Goal: Task Accomplishment & Management: Use online tool/utility

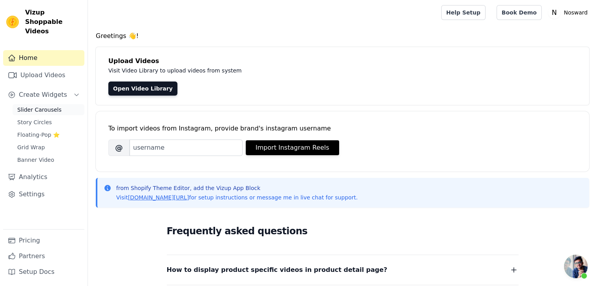
click at [55, 106] on span "Slider Carousels" at bounding box center [39, 110] width 44 height 8
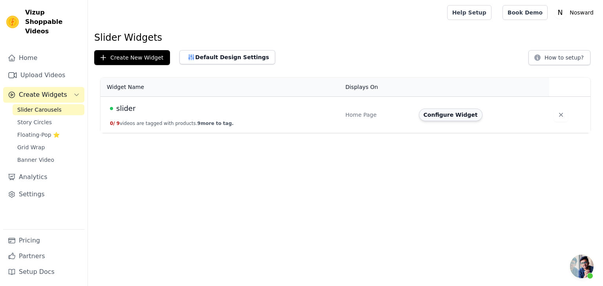
click at [448, 119] on button "Configure Widget" at bounding box center [451, 115] width 64 height 13
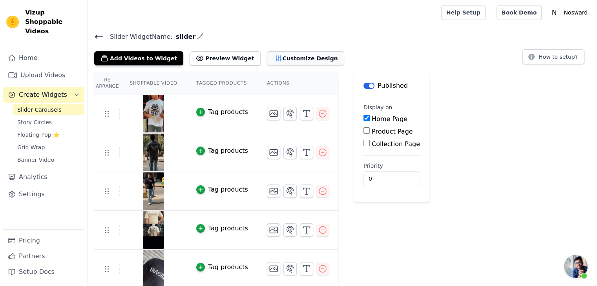
click at [286, 62] on button "Customize Design" at bounding box center [305, 58] width 77 height 14
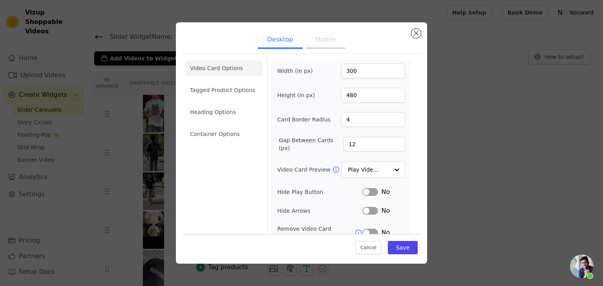
click at [317, 45] on button "Mobile" at bounding box center [325, 40] width 39 height 17
click at [359, 69] on input "1000" at bounding box center [373, 71] width 64 height 15
drag, startPoint x: 359, startPoint y: 69, endPoint x: 352, endPoint y: 70, distance: 6.8
click at [352, 70] on input "1000" at bounding box center [373, 71] width 64 height 15
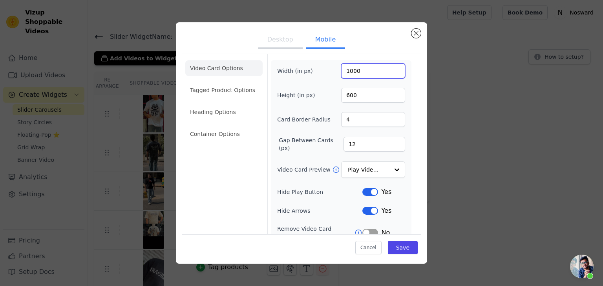
drag, startPoint x: 358, startPoint y: 76, endPoint x: 341, endPoint y: 77, distance: 17.3
click at [341, 77] on input "1000" at bounding box center [373, 71] width 64 height 15
type input "300"
click at [364, 102] on div "Width (in px) 300 Height (in px) 600 Card Border Radius 4 Gap Between Cards (px…" at bounding box center [341, 190] width 128 height 253
click at [361, 97] on input "600" at bounding box center [373, 95] width 64 height 15
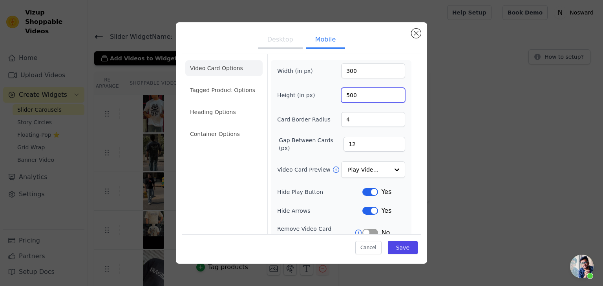
type input "500"
click at [388, 103] on div "Width (in px) 300 Height (in px) 500 Card Border Radius 4 Gap Between Cards (px…" at bounding box center [341, 190] width 128 height 253
click at [273, 40] on button "Desktop" at bounding box center [280, 40] width 45 height 17
click at [326, 39] on button "Mobile" at bounding box center [325, 40] width 39 height 17
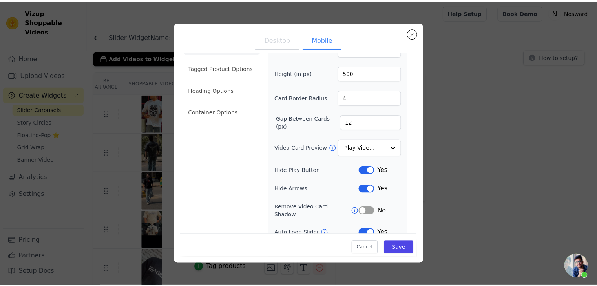
scroll to position [39, 0]
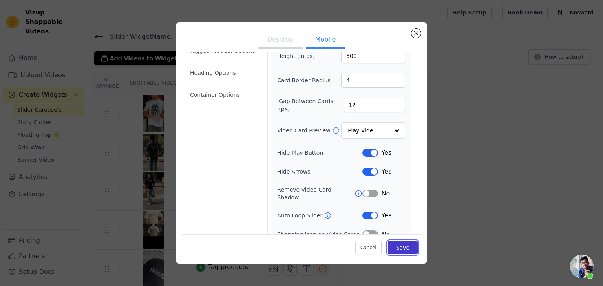
click at [395, 248] on button "Save" at bounding box center [403, 247] width 30 height 13
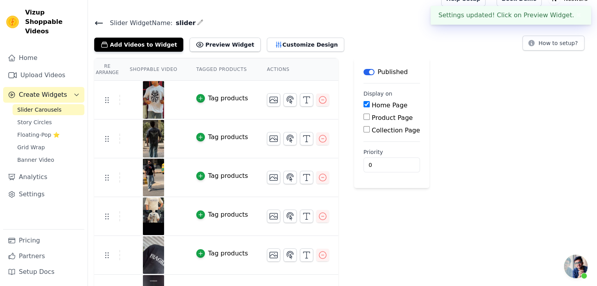
scroll to position [0, 0]
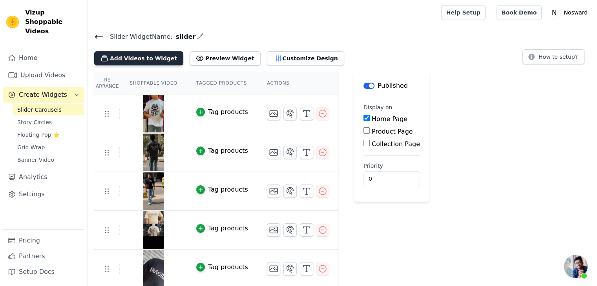
click at [144, 61] on button "Add Videos to Widget" at bounding box center [138, 58] width 89 height 14
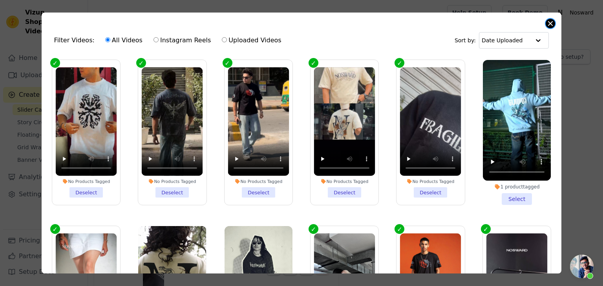
click at [552, 21] on button "Close modal" at bounding box center [549, 23] width 9 height 9
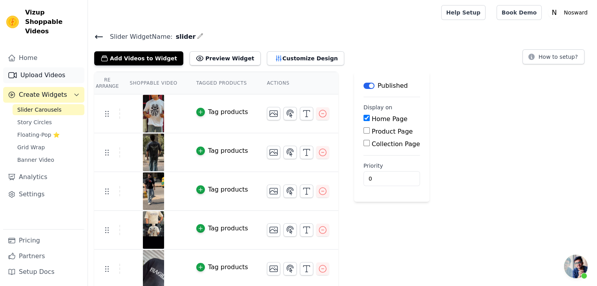
click at [45, 67] on link "Upload Videos" at bounding box center [43, 75] width 81 height 16
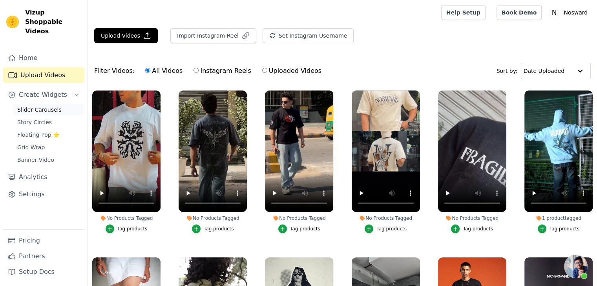
click at [40, 106] on span "Slider Carousels" at bounding box center [39, 110] width 44 height 8
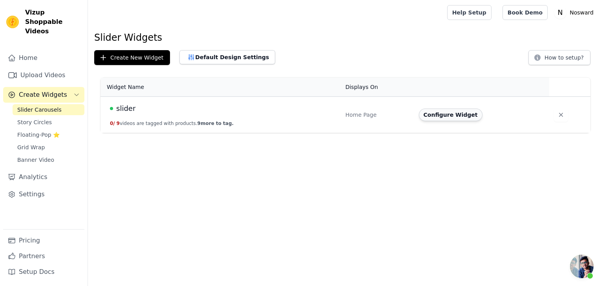
click at [450, 120] on button "Configure Widget" at bounding box center [451, 115] width 64 height 13
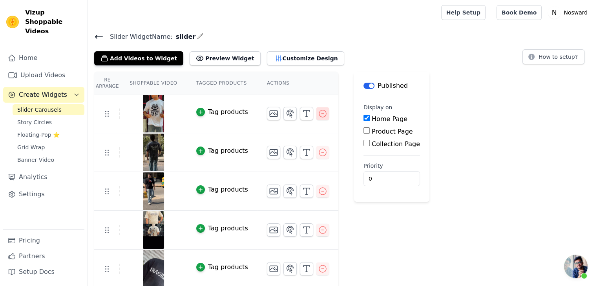
click at [319, 113] on icon "button" at bounding box center [322, 113] width 7 height 7
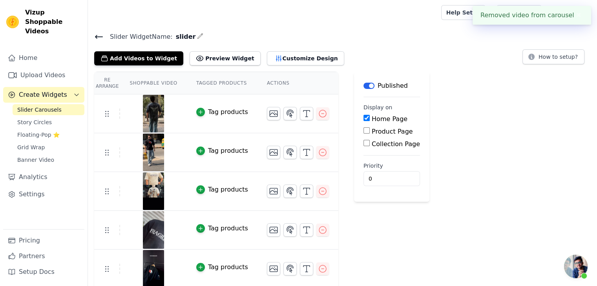
click at [437, 117] on div "Re Arrange Shoppable Video Tagged Products Actions Tag products Tag products Ta…" at bounding box center [342, 239] width 509 height 334
click at [36, 67] on link "Upload Videos" at bounding box center [43, 75] width 81 height 16
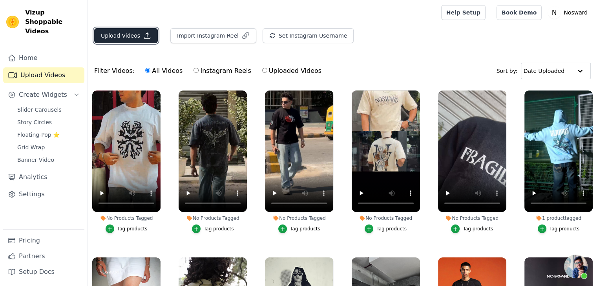
click at [134, 34] on button "Upload Videos" at bounding box center [126, 35] width 64 height 15
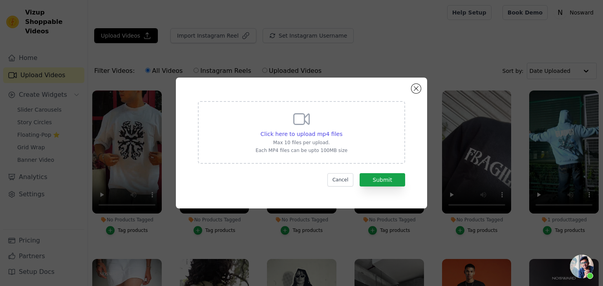
click at [303, 126] on icon at bounding box center [301, 119] width 19 height 19
click at [342, 130] on input "Click here to upload mp4 files Max 10 files per upload. Each MP4 files can be u…" at bounding box center [342, 130] width 0 height 0
type input "C:\fakepath\IMG_0364 (1).mp4"
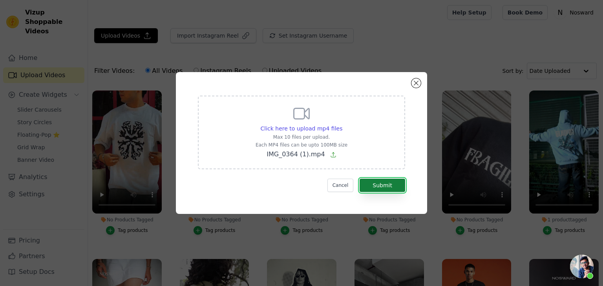
click at [379, 182] on button "Submit" at bounding box center [382, 185] width 46 height 13
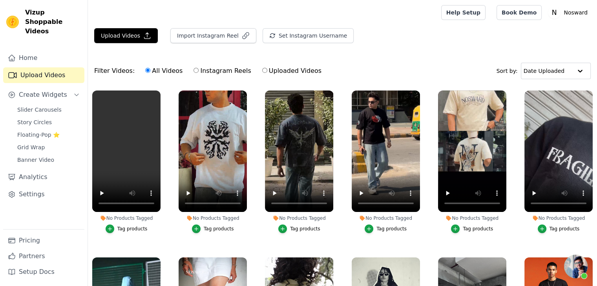
click at [428, 52] on div "Upload Videos Import Instagram Reel Set Instagram Username Import Latest IG Ree…" at bounding box center [342, 187] width 509 height 319
click at [44, 106] on span "Slider Carousels" at bounding box center [39, 110] width 44 height 8
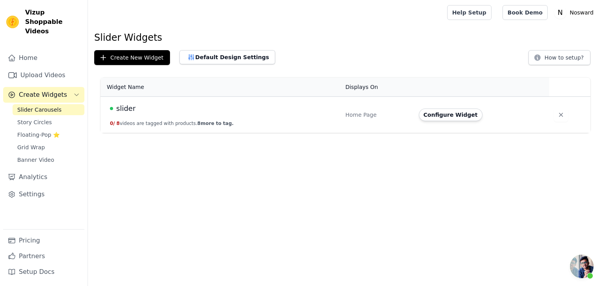
click at [325, 55] on div "Create New Widget Default Design Settings How to setup?" at bounding box center [345, 57] width 502 height 15
click at [444, 112] on button "Configure Widget" at bounding box center [451, 115] width 64 height 13
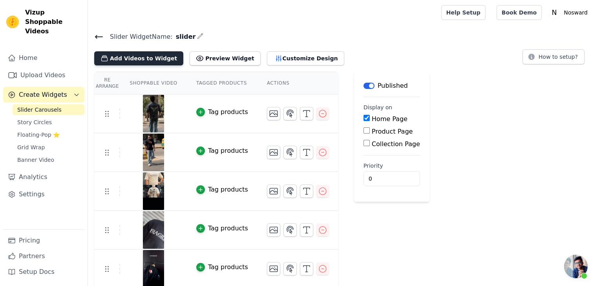
click at [143, 60] on button "Add Videos to Widget" at bounding box center [138, 58] width 89 height 14
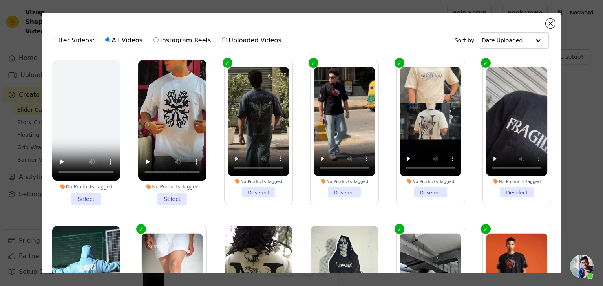
drag, startPoint x: 88, startPoint y: 196, endPoint x: 71, endPoint y: 207, distance: 20.4
click at [74, 206] on ul "No Products Tagged Select No Products Tagged Select No Products Tagged Deselect…" at bounding box center [301, 186] width 507 height 261
click at [87, 199] on li "No Products Tagged Select" at bounding box center [86, 132] width 68 height 145
click at [0, 0] on input "No Products Tagged Select" at bounding box center [0, 0] width 0 height 0
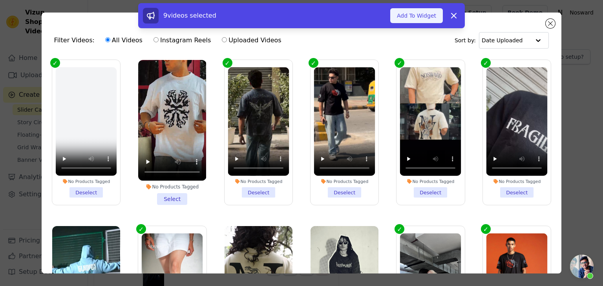
click at [435, 9] on button "Add To Widget" at bounding box center [416, 15] width 53 height 15
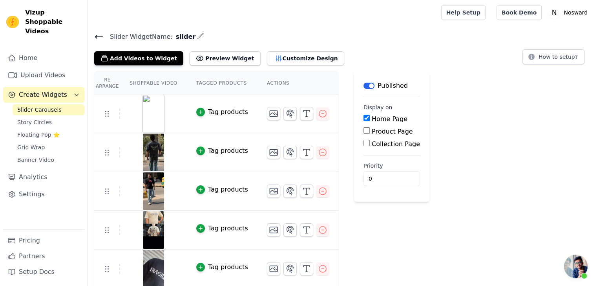
click at [270, 27] on main "Slider Widget Name: slider Add Videos to Widget Preview Widget Customize Design…" at bounding box center [342, 234] width 509 height 419
click at [148, 60] on button "Add Videos to Widget" at bounding box center [138, 58] width 89 height 14
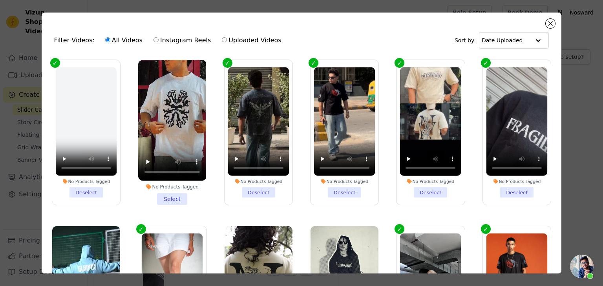
click at [173, 200] on li "No Products Tagged Select" at bounding box center [172, 132] width 68 height 145
click at [0, 0] on input "No Products Tagged Select" at bounding box center [0, 0] width 0 height 0
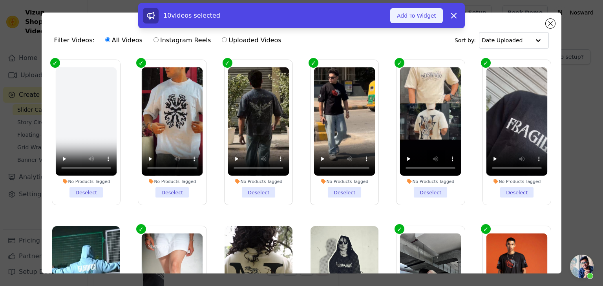
click at [433, 13] on button "Add To Widget" at bounding box center [416, 15] width 53 height 15
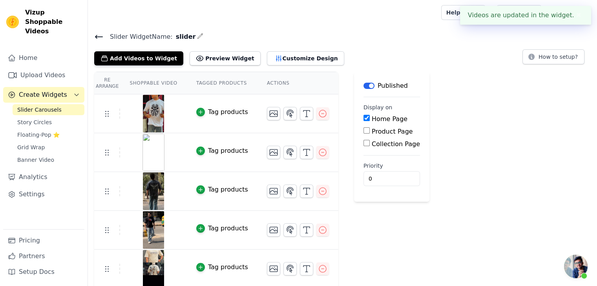
click at [499, 126] on div "Re Arrange Shoppable Video Tagged Products Actions Tag products Tag products Ta…" at bounding box center [342, 277] width 509 height 411
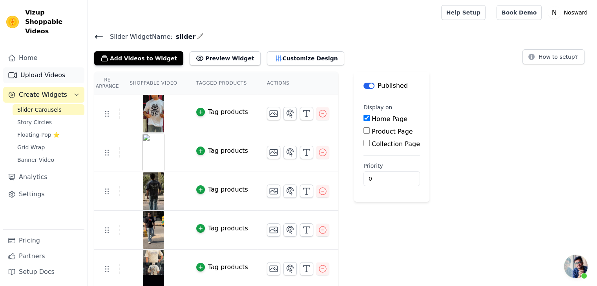
click at [56, 67] on link "Upload Videos" at bounding box center [43, 75] width 81 height 16
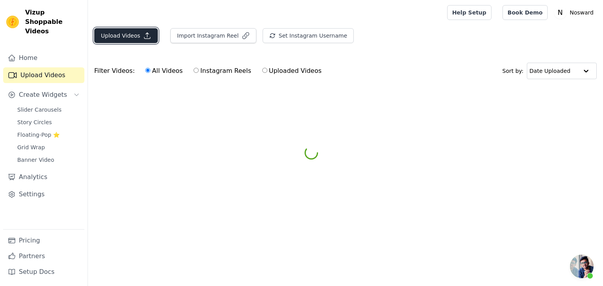
click at [112, 35] on button "Upload Videos" at bounding box center [126, 35] width 64 height 15
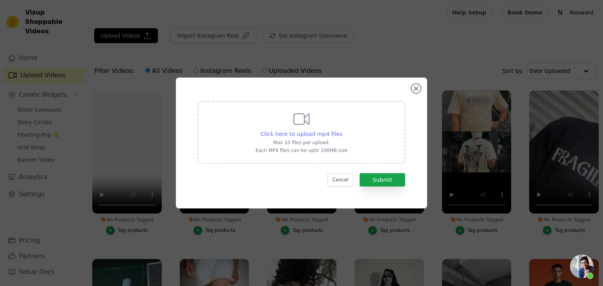
click at [319, 133] on span "Click here to upload mp4 files" at bounding box center [302, 134] width 82 height 6
click at [342, 130] on input "Click here to upload mp4 files Max 10 files per upload. Each MP4 files can be u…" at bounding box center [342, 130] width 0 height 0
type input "C:\fakepath\12e75226bffb44a28f79ae9de00558311.mp4"
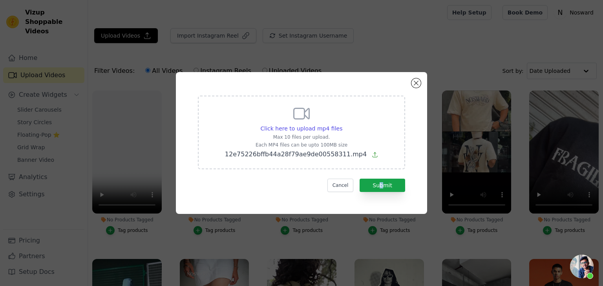
click at [382, 192] on div "Click here to upload mp4 files Max 10 files per upload. Each MP4 files can be u…" at bounding box center [301, 143] width 223 height 114
click at [387, 187] on button "Submit" at bounding box center [382, 185] width 46 height 13
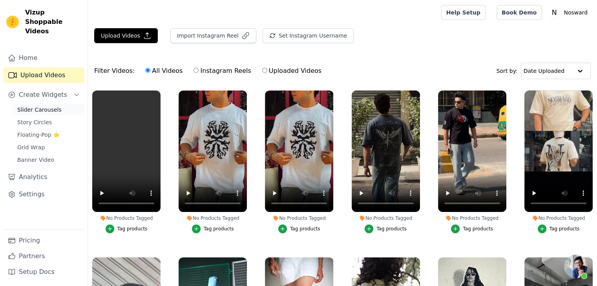
click at [48, 106] on span "Slider Carousels" at bounding box center [39, 110] width 44 height 8
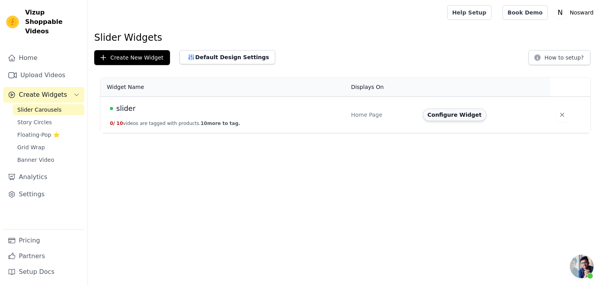
click at [458, 115] on button "Configure Widget" at bounding box center [455, 115] width 64 height 13
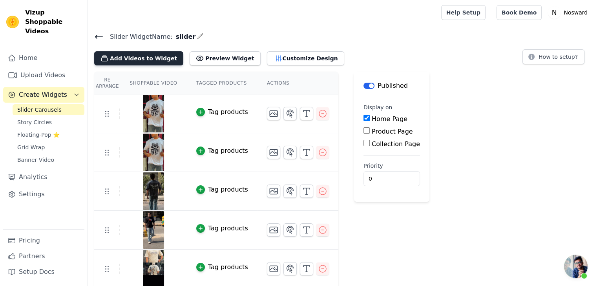
click at [129, 57] on button "Add Videos to Widget" at bounding box center [138, 58] width 89 height 14
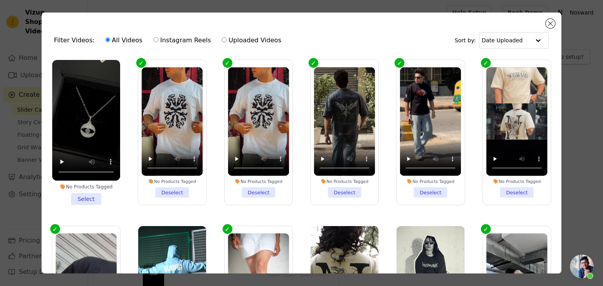
click at [84, 201] on li "No Products Tagged Select" at bounding box center [86, 132] width 68 height 145
click at [0, 0] on input "No Products Tagged Select" at bounding box center [0, 0] width 0 height 0
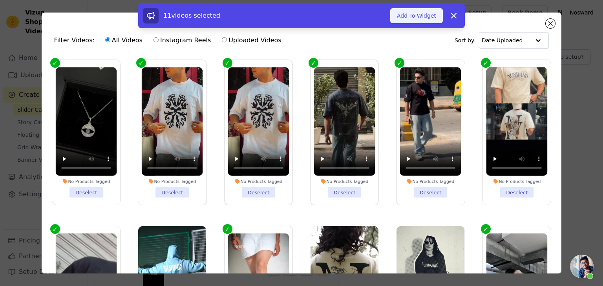
click at [421, 12] on button "Add To Widget" at bounding box center [416, 15] width 53 height 15
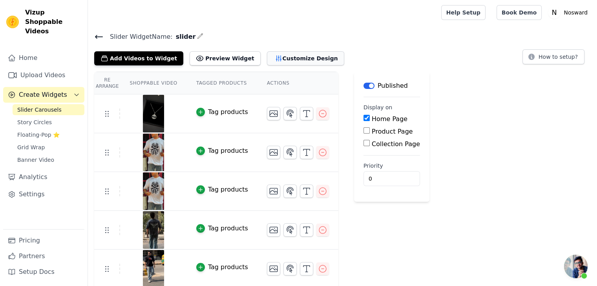
click at [268, 51] on button "Customize Design" at bounding box center [305, 58] width 77 height 14
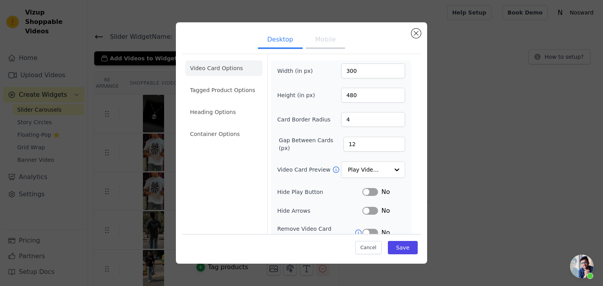
click at [324, 42] on button "Mobile" at bounding box center [325, 40] width 39 height 17
click at [228, 86] on li "Tagged Product Options" at bounding box center [223, 90] width 77 height 16
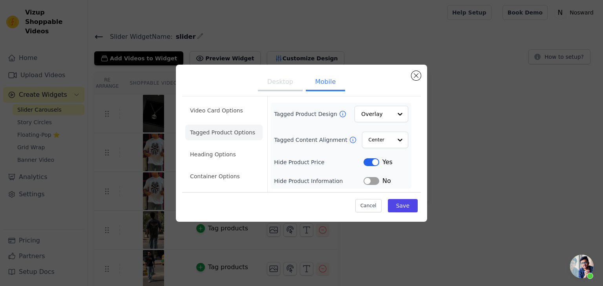
click at [228, 131] on li "Tagged Product Options" at bounding box center [223, 133] width 77 height 16
click at [221, 157] on li "Heading Options" at bounding box center [223, 155] width 77 height 16
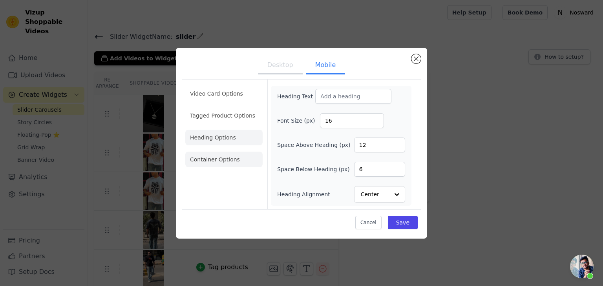
click at [225, 160] on li "Container Options" at bounding box center [223, 160] width 77 height 16
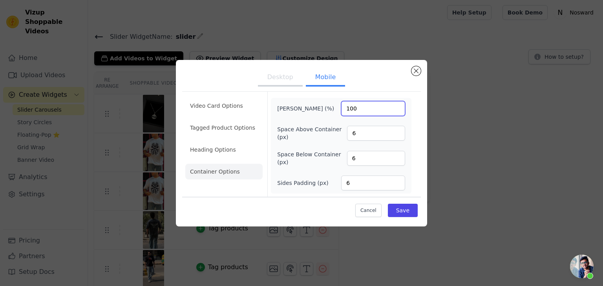
click at [359, 108] on input "100" at bounding box center [373, 108] width 64 height 15
click at [394, 113] on input "100" at bounding box center [373, 108] width 64 height 15
click at [399, 111] on input "99" at bounding box center [373, 108] width 64 height 15
click at [399, 111] on input "98" at bounding box center [373, 108] width 64 height 15
click at [399, 108] on input "99" at bounding box center [373, 108] width 64 height 15
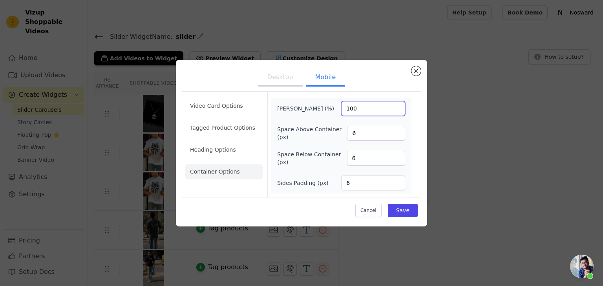
type input "100"
click at [399, 108] on input "100" at bounding box center [373, 108] width 64 height 15
click at [396, 106] on input "100" at bounding box center [373, 108] width 64 height 15
click at [456, 155] on div "Desktop Mobile Video Card Options Tagged Product Options Heading Options Contai…" at bounding box center [302, 143] width 578 height 192
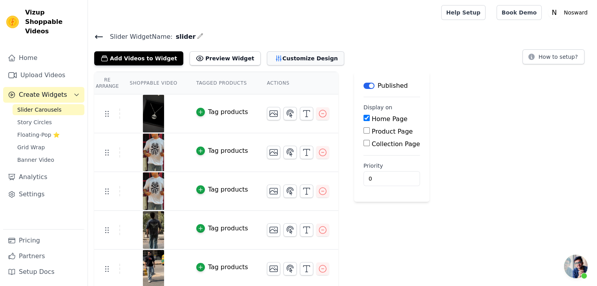
click at [267, 57] on button "Customize Design" at bounding box center [305, 58] width 77 height 14
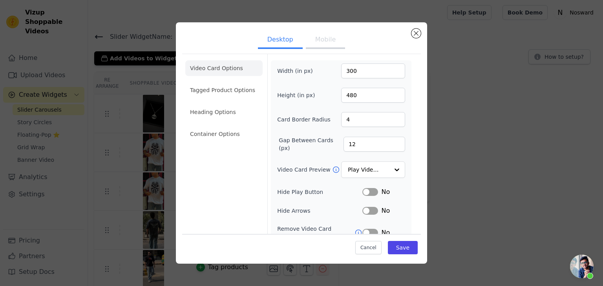
click at [484, 100] on div "Desktop Mobile Video Card Options Tagged Product Options Heading Options Contai…" at bounding box center [302, 143] width 578 height 267
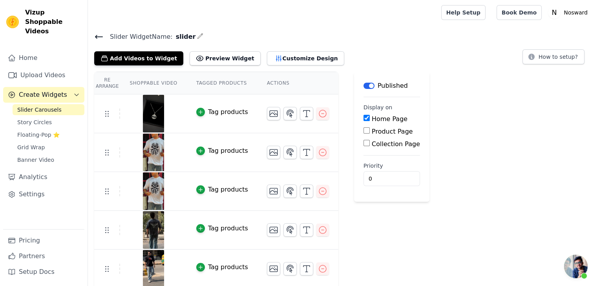
click at [267, 65] on div "Slider Widget Name: slider Add Videos to Widget Preview Widget Customize Design…" at bounding box center [342, 276] width 509 height 490
click at [271, 59] on button "Customize Design" at bounding box center [305, 58] width 77 height 14
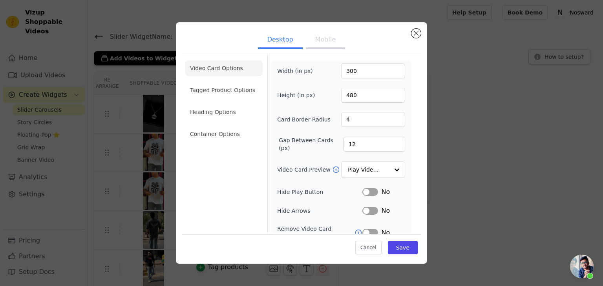
click at [331, 44] on button "Mobile" at bounding box center [325, 40] width 39 height 17
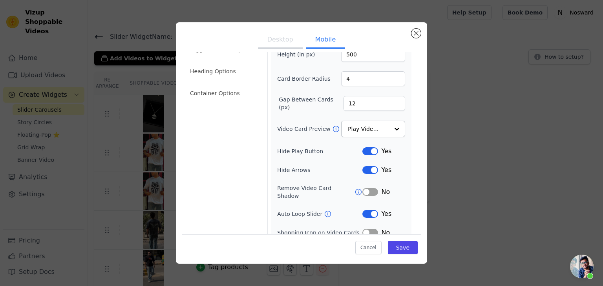
scroll to position [2, 0]
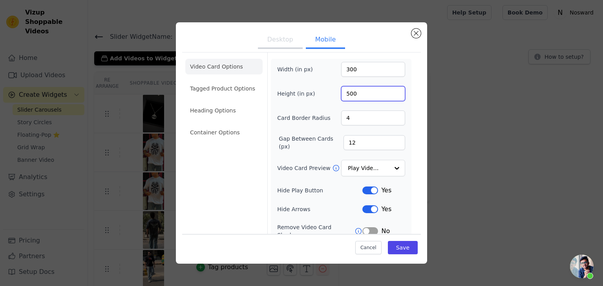
click at [364, 96] on input "500" at bounding box center [373, 93] width 64 height 15
click at [360, 65] on input "300" at bounding box center [373, 69] width 64 height 15
click at [297, 70] on label "Width (in px)" at bounding box center [298, 70] width 43 height 8
click at [341, 70] on input "300" at bounding box center [373, 69] width 64 height 15
click at [359, 66] on input "300" at bounding box center [373, 69] width 64 height 15
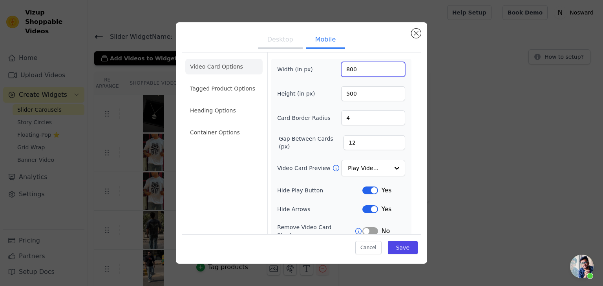
type input "800"
click at [404, 84] on div "Width (in px) 800 Height (in px) 500 Card Border Radius 4 Gap Between Cards (px…" at bounding box center [341, 188] width 140 height 259
click at [396, 253] on button "Save" at bounding box center [403, 247] width 30 height 13
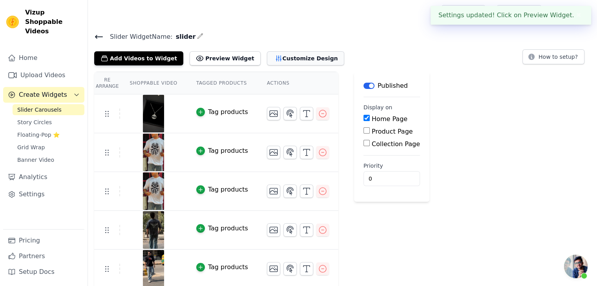
click at [283, 57] on button "Customize Design" at bounding box center [305, 58] width 77 height 14
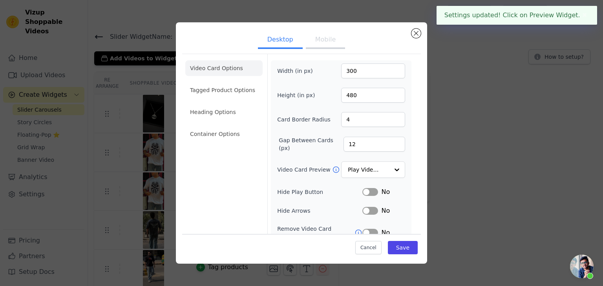
click at [316, 35] on button "Mobile" at bounding box center [325, 40] width 39 height 17
click at [395, 246] on button "Save" at bounding box center [403, 247] width 30 height 13
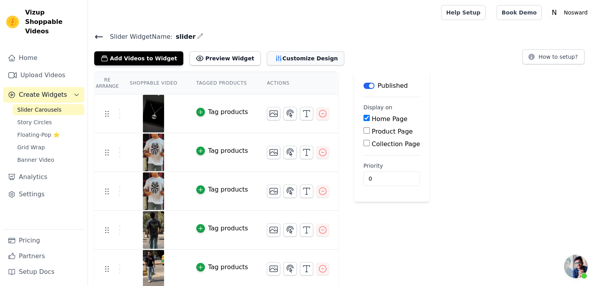
click at [294, 61] on button "Customize Design" at bounding box center [305, 58] width 77 height 14
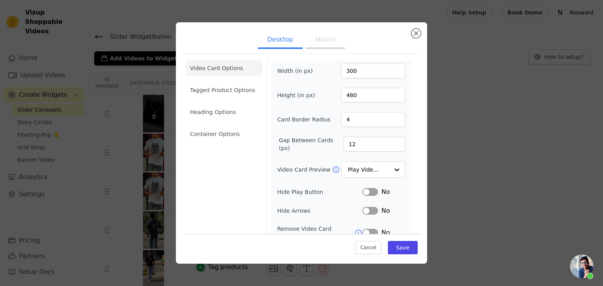
click at [332, 44] on button "Mobile" at bounding box center [325, 40] width 39 height 17
click at [389, 96] on input "499" at bounding box center [373, 95] width 64 height 15
click at [389, 96] on input "498" at bounding box center [373, 95] width 64 height 15
click at [389, 96] on input "497" at bounding box center [373, 95] width 64 height 15
click at [389, 96] on input "496" at bounding box center [373, 95] width 64 height 15
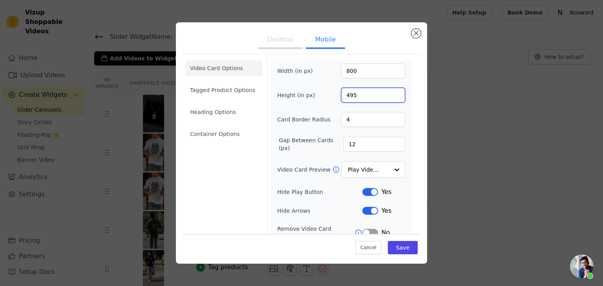
click at [389, 96] on input "495" at bounding box center [373, 95] width 64 height 15
click at [389, 96] on input "494" at bounding box center [373, 95] width 64 height 15
click at [389, 96] on input "493" at bounding box center [373, 95] width 64 height 15
click at [389, 96] on input "492" at bounding box center [373, 95] width 64 height 15
click at [389, 96] on input "491" at bounding box center [373, 95] width 64 height 15
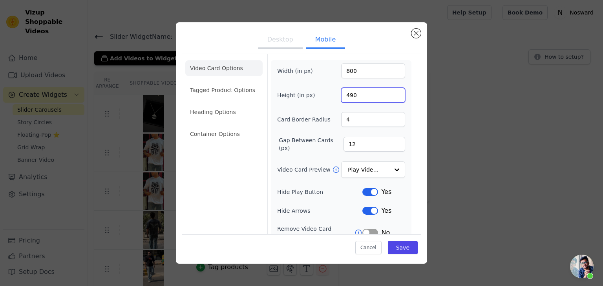
click at [389, 96] on input "490" at bounding box center [373, 95] width 64 height 15
click at [389, 96] on input "489" at bounding box center [373, 95] width 64 height 15
click at [389, 96] on input "488" at bounding box center [373, 95] width 64 height 15
click at [389, 96] on input "487" at bounding box center [373, 95] width 64 height 15
click at [389, 96] on input "486" at bounding box center [373, 95] width 64 height 15
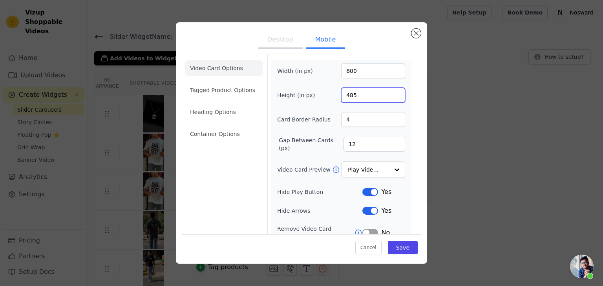
click at [389, 96] on input "485" at bounding box center [373, 95] width 64 height 15
click at [389, 96] on input "484" at bounding box center [373, 95] width 64 height 15
click at [389, 96] on input "483" at bounding box center [373, 95] width 64 height 15
click at [389, 96] on input "482" at bounding box center [373, 95] width 64 height 15
click at [389, 96] on input "481" at bounding box center [373, 95] width 64 height 15
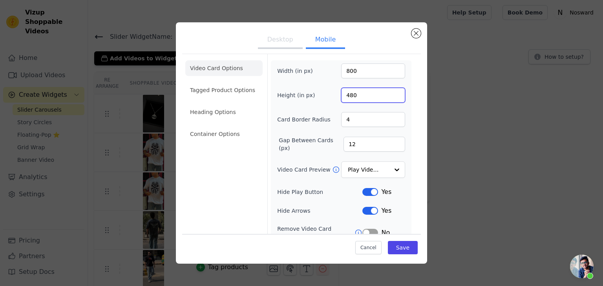
click at [389, 96] on input "480" at bounding box center [373, 95] width 64 height 15
click at [389, 96] on input "479" at bounding box center [373, 95] width 64 height 15
click at [389, 96] on input "478" at bounding box center [373, 95] width 64 height 15
click at [389, 96] on input "477" at bounding box center [373, 95] width 64 height 15
click at [389, 96] on input "476" at bounding box center [373, 95] width 64 height 15
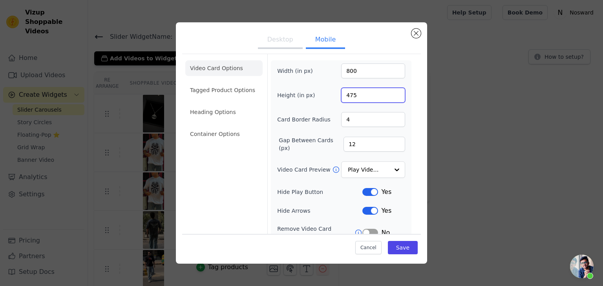
click at [389, 96] on input "475" at bounding box center [373, 95] width 64 height 15
click at [389, 96] on input "474" at bounding box center [373, 95] width 64 height 15
click at [389, 96] on input "473" at bounding box center [373, 95] width 64 height 15
click at [389, 96] on input "472" at bounding box center [373, 95] width 64 height 15
click at [389, 96] on input "471" at bounding box center [373, 95] width 64 height 15
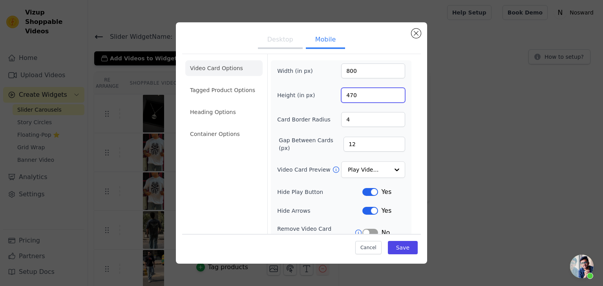
click at [389, 96] on input "470" at bounding box center [373, 95] width 64 height 15
click at [389, 96] on input "469" at bounding box center [373, 95] width 64 height 15
click at [389, 96] on input "468" at bounding box center [373, 95] width 64 height 15
click at [389, 96] on input "467" at bounding box center [373, 95] width 64 height 15
click at [389, 96] on input "466" at bounding box center [373, 95] width 64 height 15
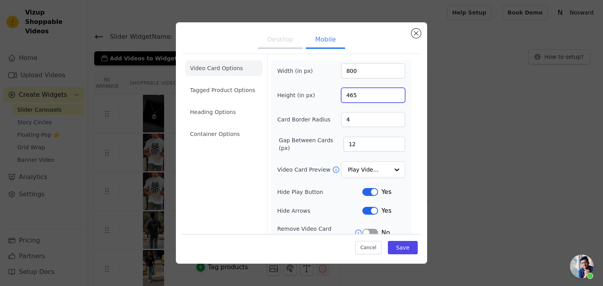
click at [389, 96] on input "465" at bounding box center [373, 95] width 64 height 15
click at [389, 96] on input "464" at bounding box center [373, 95] width 64 height 15
click at [389, 96] on input "463" at bounding box center [373, 95] width 64 height 15
click at [389, 96] on input "462" at bounding box center [373, 95] width 64 height 15
click at [389, 96] on input "461" at bounding box center [373, 95] width 64 height 15
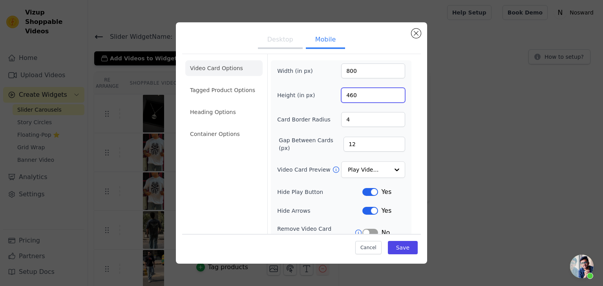
click at [389, 96] on input "460" at bounding box center [373, 95] width 64 height 15
click at [389, 96] on input "459" at bounding box center [373, 95] width 64 height 15
click at [389, 96] on input "458" at bounding box center [373, 95] width 64 height 15
click at [389, 96] on input "457" at bounding box center [373, 95] width 64 height 15
click at [389, 96] on input "455" at bounding box center [373, 95] width 64 height 15
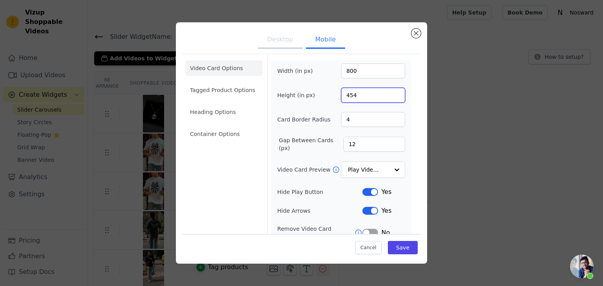
click at [389, 96] on input "454" at bounding box center [373, 95] width 64 height 15
click at [389, 96] on input "453" at bounding box center [373, 95] width 64 height 15
click at [389, 96] on input "452" at bounding box center [373, 95] width 64 height 15
click at [389, 96] on input "451" at bounding box center [373, 95] width 64 height 15
click at [389, 96] on input "450" at bounding box center [373, 95] width 64 height 15
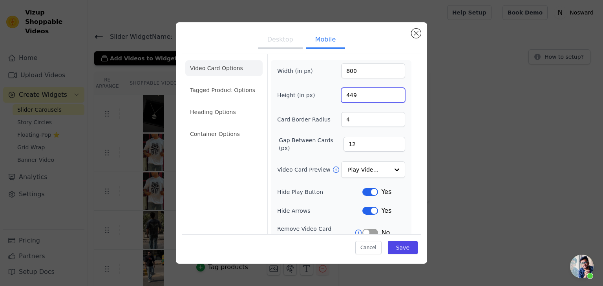
click at [389, 96] on input "449" at bounding box center [373, 95] width 64 height 15
click at [389, 96] on input "448" at bounding box center [373, 95] width 64 height 15
click at [389, 96] on input "447" at bounding box center [373, 95] width 64 height 15
click at [389, 96] on input "446" at bounding box center [373, 95] width 64 height 15
click at [389, 96] on input "445" at bounding box center [373, 95] width 64 height 15
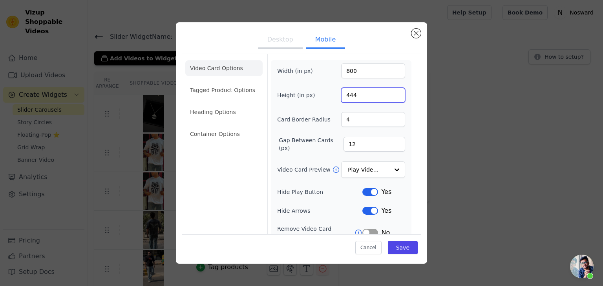
click at [389, 96] on input "444" at bounding box center [373, 95] width 64 height 15
click at [389, 96] on input "443" at bounding box center [373, 95] width 64 height 15
click at [389, 96] on input "442" at bounding box center [373, 95] width 64 height 15
click at [389, 96] on input "441" at bounding box center [373, 95] width 64 height 15
click at [389, 96] on input "440" at bounding box center [373, 95] width 64 height 15
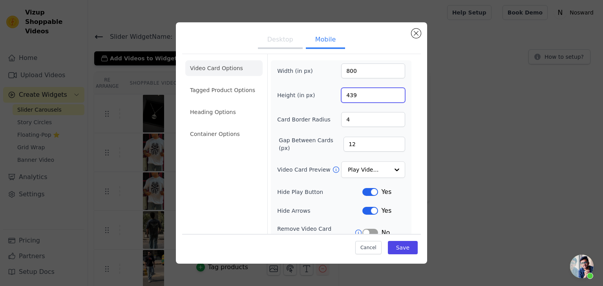
click at [389, 96] on input "439" at bounding box center [373, 95] width 64 height 15
click at [389, 96] on input "438" at bounding box center [373, 95] width 64 height 15
click at [389, 96] on input "437" at bounding box center [373, 95] width 64 height 15
click at [389, 96] on input "436" at bounding box center [373, 95] width 64 height 15
click at [389, 96] on input "435" at bounding box center [373, 95] width 64 height 15
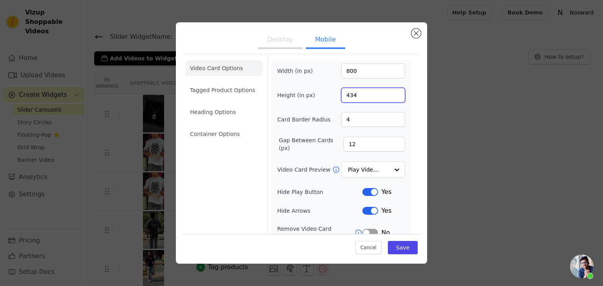
click at [389, 96] on input "434" at bounding box center [373, 95] width 64 height 15
click at [389, 96] on input "433" at bounding box center [373, 95] width 64 height 15
click at [389, 96] on input "432" at bounding box center [373, 95] width 64 height 15
click at [389, 96] on input "431" at bounding box center [373, 95] width 64 height 15
click at [389, 96] on input "430" at bounding box center [373, 95] width 64 height 15
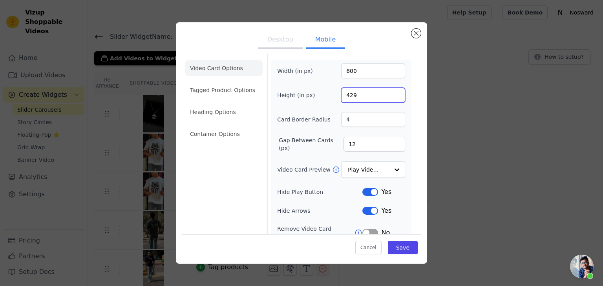
click at [389, 96] on input "429" at bounding box center [373, 95] width 64 height 15
click at [389, 96] on input "428" at bounding box center [373, 95] width 64 height 15
click at [389, 96] on input "427" at bounding box center [373, 95] width 64 height 15
click at [389, 96] on input "426" at bounding box center [373, 95] width 64 height 15
click at [389, 96] on input "425" at bounding box center [373, 95] width 64 height 15
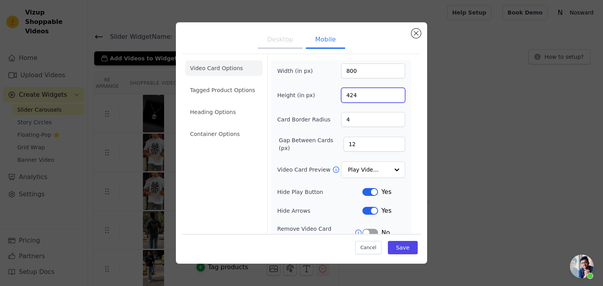
click at [389, 96] on input "424" at bounding box center [373, 95] width 64 height 15
click at [389, 96] on input "423" at bounding box center [373, 95] width 64 height 15
click at [389, 96] on input "422" at bounding box center [373, 95] width 64 height 15
click at [389, 96] on input "421" at bounding box center [373, 95] width 64 height 15
click at [389, 96] on input "420" at bounding box center [373, 95] width 64 height 15
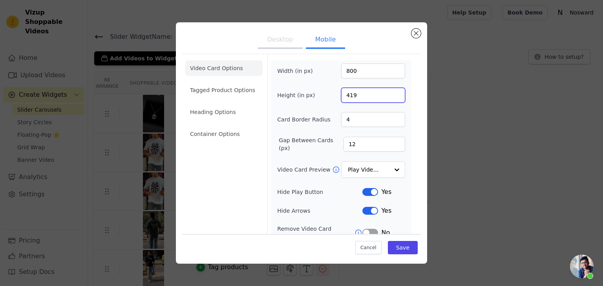
click at [389, 96] on input "419" at bounding box center [373, 95] width 64 height 15
click at [387, 97] on input "419" at bounding box center [373, 95] width 64 height 15
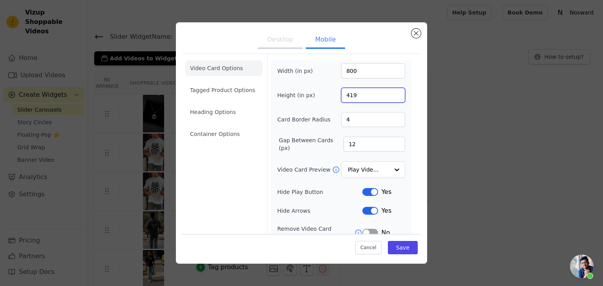
click at [387, 97] on input "419" at bounding box center [373, 95] width 64 height 15
click at [389, 97] on input "418" at bounding box center [373, 95] width 64 height 15
click at [389, 97] on input "417" at bounding box center [373, 95] width 64 height 15
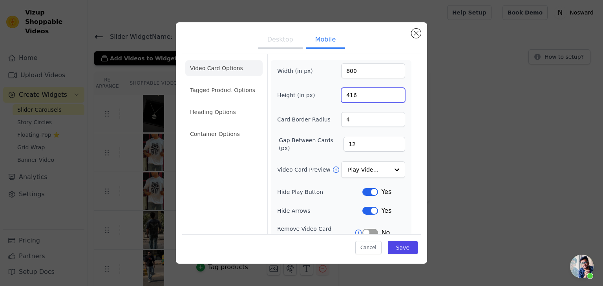
click at [389, 97] on input "416" at bounding box center [373, 95] width 64 height 15
click at [389, 97] on input "415" at bounding box center [373, 95] width 64 height 15
click at [389, 97] on input "414" at bounding box center [373, 95] width 64 height 15
click at [389, 97] on input "413" at bounding box center [373, 95] width 64 height 15
click at [389, 97] on input "412" at bounding box center [373, 95] width 64 height 15
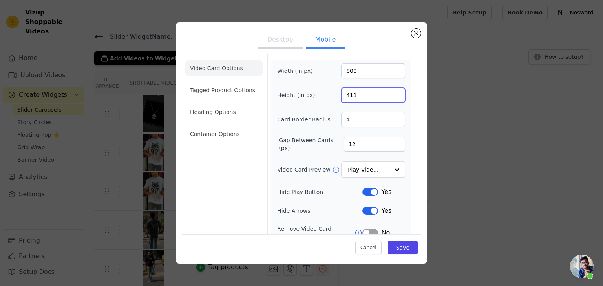
click at [389, 97] on input "411" at bounding box center [373, 95] width 64 height 15
click at [389, 97] on input "410" at bounding box center [373, 95] width 64 height 15
click at [389, 97] on input "409" at bounding box center [373, 95] width 64 height 15
click at [389, 97] on input "408" at bounding box center [373, 95] width 64 height 15
click at [389, 97] on input "407" at bounding box center [373, 95] width 64 height 15
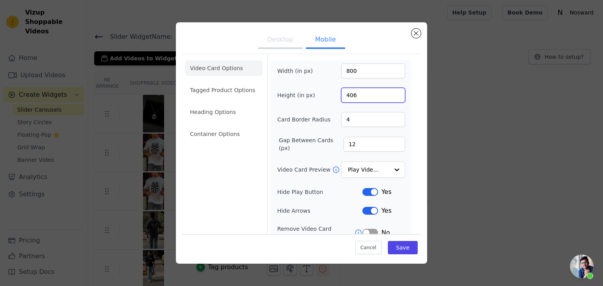
click at [389, 97] on input "406" at bounding box center [373, 95] width 64 height 15
click at [389, 97] on input "405" at bounding box center [373, 95] width 64 height 15
click at [389, 97] on input "404" at bounding box center [373, 95] width 64 height 15
click at [389, 97] on input "403" at bounding box center [373, 95] width 64 height 15
click at [389, 97] on input "402" at bounding box center [373, 95] width 64 height 15
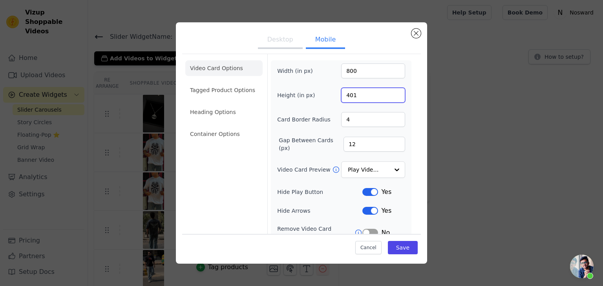
click at [389, 97] on input "401" at bounding box center [373, 95] width 64 height 15
type input "400"
click at [389, 97] on input "400" at bounding box center [373, 95] width 64 height 15
click at [399, 246] on button "Save" at bounding box center [403, 247] width 30 height 13
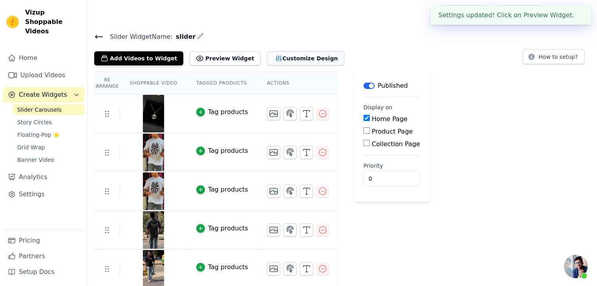
click at [278, 56] on button "Customize Design" at bounding box center [305, 58] width 77 height 14
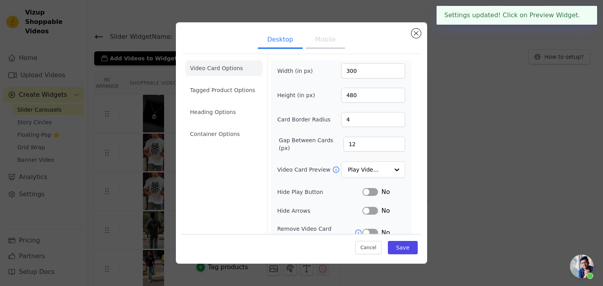
click at [321, 35] on button "Mobile" at bounding box center [325, 40] width 39 height 17
click at [408, 247] on button "Save" at bounding box center [403, 247] width 30 height 13
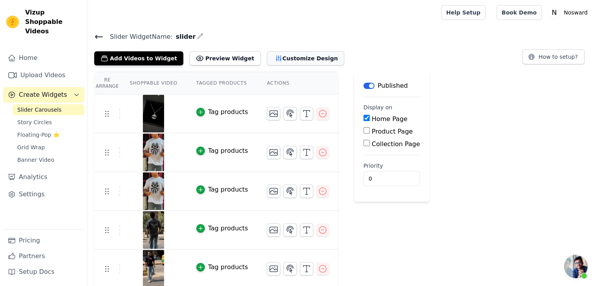
click at [278, 61] on button "Customize Design" at bounding box center [305, 58] width 77 height 14
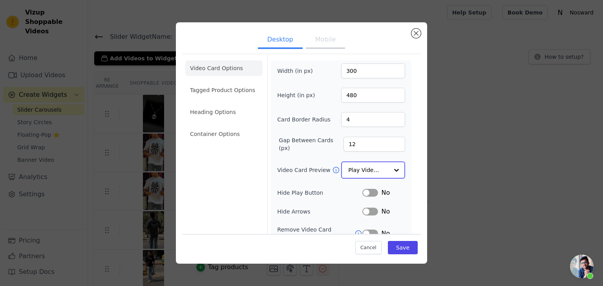
click at [388, 165] on div at bounding box center [396, 170] width 16 height 16
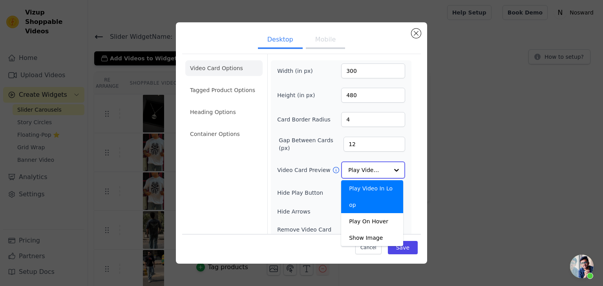
click at [388, 165] on div at bounding box center [396, 170] width 16 height 16
click at [402, 137] on div "Width (in px) 300 Height (in px) 480 Card Border Radius 4 Gap Between Cards (px…" at bounding box center [341, 180] width 140 height 240
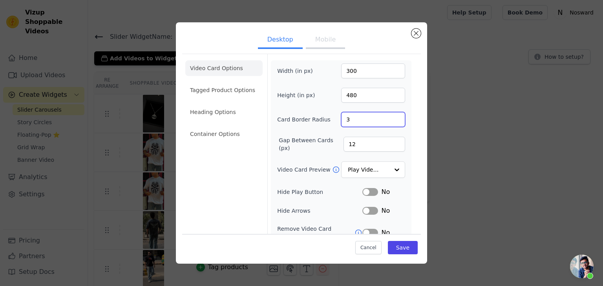
click at [394, 123] on input "3" at bounding box center [373, 119] width 64 height 15
type input "4"
click at [391, 115] on input "4" at bounding box center [373, 119] width 64 height 15
click at [413, 107] on div "Video Card Options Tagged Product Options Heading Options Container Options Wid…" at bounding box center [301, 179] width 239 height 250
click at [325, 39] on button "Mobile" at bounding box center [325, 40] width 39 height 17
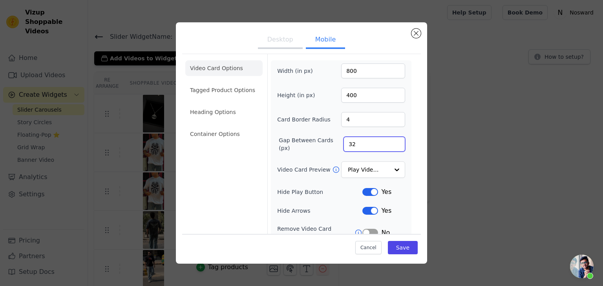
type input "32"
click at [391, 140] on input "32" at bounding box center [374, 144] width 62 height 15
click at [397, 251] on button "Save" at bounding box center [403, 247] width 30 height 13
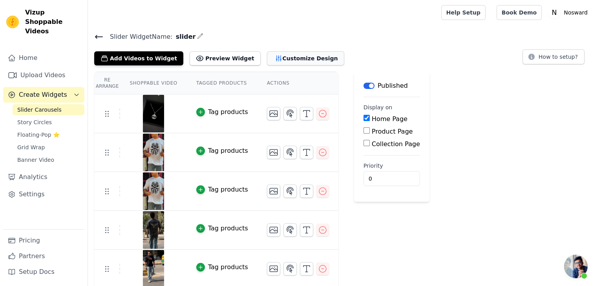
click at [272, 63] on button "Customize Design" at bounding box center [305, 58] width 77 height 14
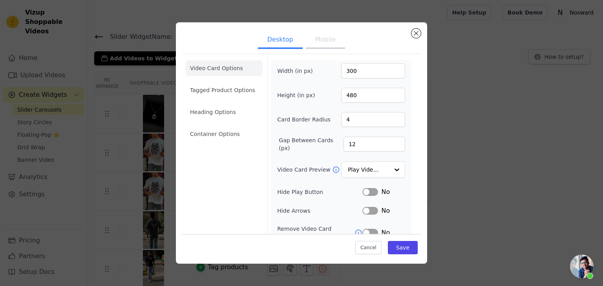
click at [318, 36] on button "Mobile" at bounding box center [325, 40] width 39 height 17
click at [346, 142] on input "32" at bounding box center [374, 144] width 62 height 15
type input "12"
click at [363, 131] on div "Width (in px) 800 Height (in px) 400 Card Border Radius 4 Gap Between Cards (px…" at bounding box center [341, 190] width 128 height 253
click at [354, 94] on input "400" at bounding box center [373, 95] width 64 height 15
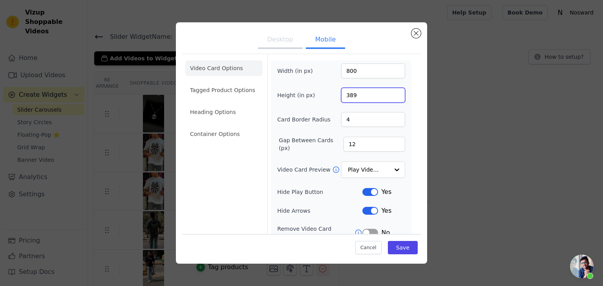
click at [391, 98] on input "389" at bounding box center [373, 95] width 64 height 15
click at [358, 97] on input "389" at bounding box center [373, 95] width 64 height 15
type input "200"
click at [326, 97] on div "Height (in px) 200" at bounding box center [341, 95] width 128 height 15
click at [399, 250] on button "Save" at bounding box center [403, 247] width 30 height 13
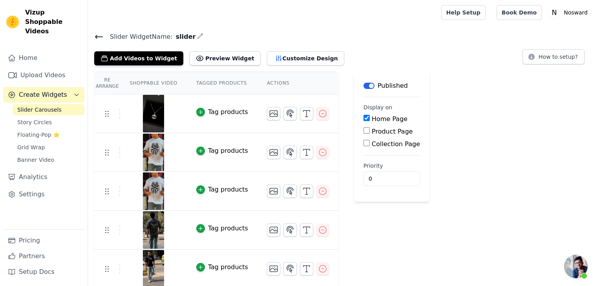
click at [263, 35] on h4 "Slider Widget Name: slider" at bounding box center [342, 36] width 496 height 11
click at [273, 55] on button "Customize Design" at bounding box center [305, 58] width 77 height 14
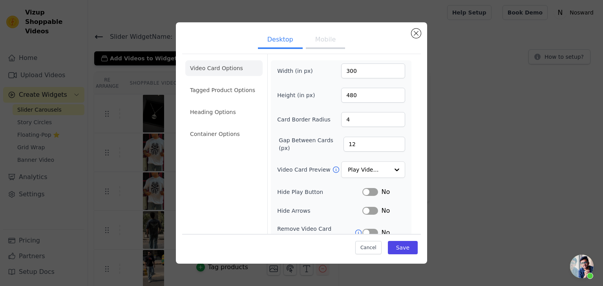
click at [300, 36] on ul "Desktop Mobile" at bounding box center [301, 41] width 239 height 24
click at [318, 45] on button "Mobile" at bounding box center [325, 40] width 39 height 17
click at [356, 74] on input "800" at bounding box center [373, 71] width 64 height 15
type input "300"
click at [367, 94] on input "200" at bounding box center [373, 95] width 64 height 15
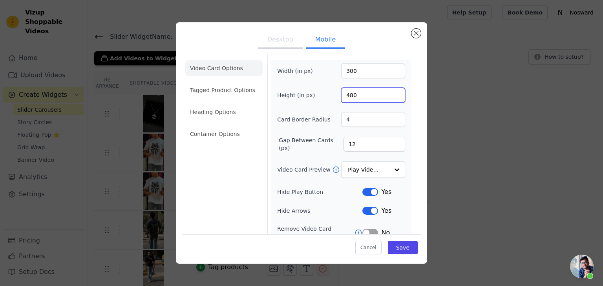
type input "480"
click at [394, 82] on div "Width (in px) 300 Height (in px) 480 Card Border Radius 4 Gap Between Cards (px…" at bounding box center [341, 190] width 128 height 253
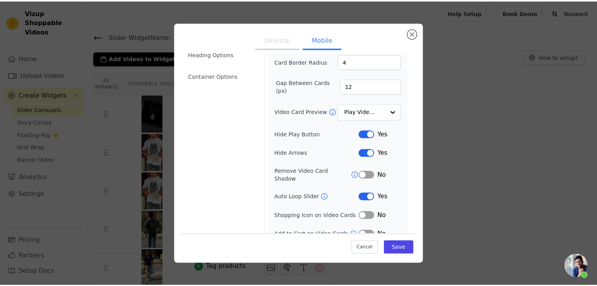
scroll to position [78, 0]
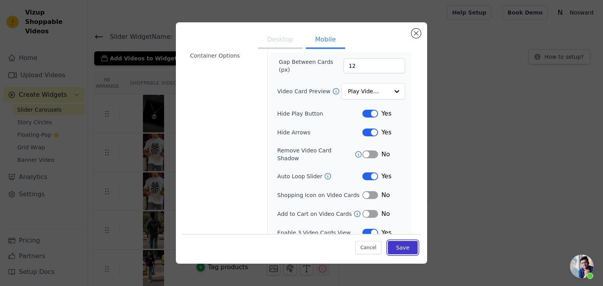
click at [396, 250] on button "Save" at bounding box center [403, 247] width 30 height 13
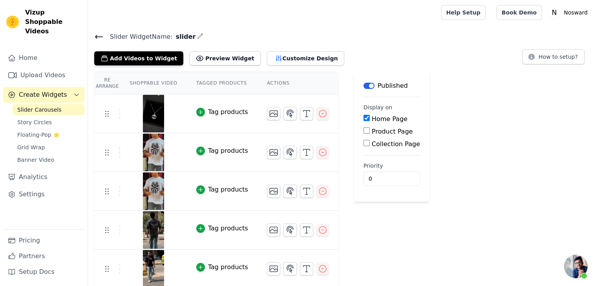
click at [380, 43] on div "Slider Widget Name: slider Add Videos to Widget Preview Widget Customize Design…" at bounding box center [342, 48] width 509 height 34
click at [581, 265] on span "Open chat" at bounding box center [576, 267] width 24 height 24
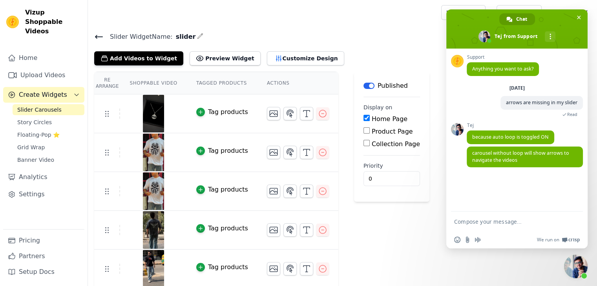
click at [500, 219] on textarea "Compose your message..." at bounding box center [508, 222] width 108 height 7
click at [499, 219] on textarea "Compose your message..." at bounding box center [508, 222] width 108 height 7
type textarea "MY VIDEOS"
click at [494, 223] on textarea "Compose your message..." at bounding box center [508, 222] width 108 height 7
paste textarea "On mobile devices, the video section appears too lengthy. I would like it to di…"
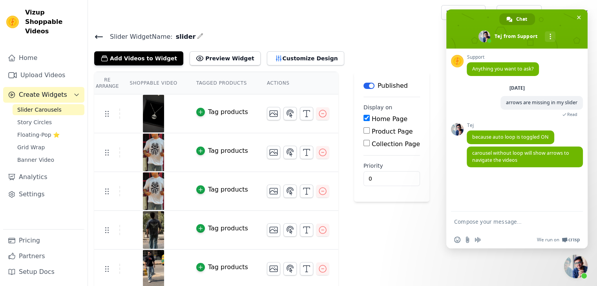
type textarea "On mobile devices, the video section appears too lengthy. I would like it to di…"
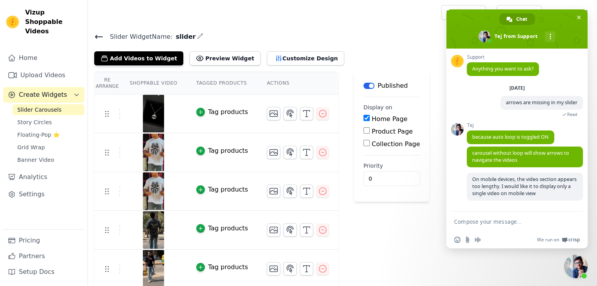
scroll to position [0, 0]
click at [467, 242] on input "Send a file" at bounding box center [467, 240] width 6 height 6
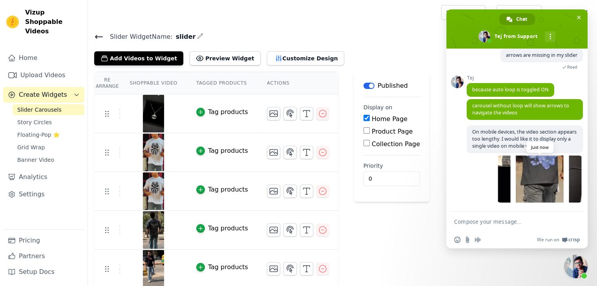
scroll to position [50, 0]
click at [318, 117] on icon "button" at bounding box center [322, 113] width 9 height 9
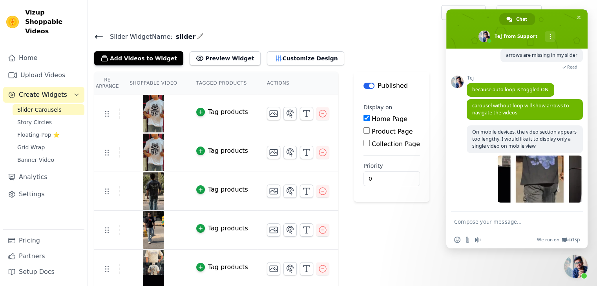
click at [581, 268] on span "Close chat" at bounding box center [576, 267] width 24 height 24
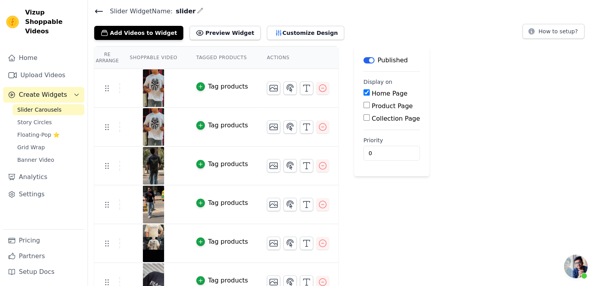
scroll to position [39, 0]
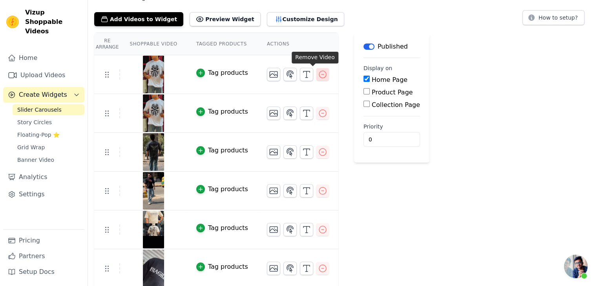
click at [318, 73] on icon "button" at bounding box center [322, 74] width 9 height 9
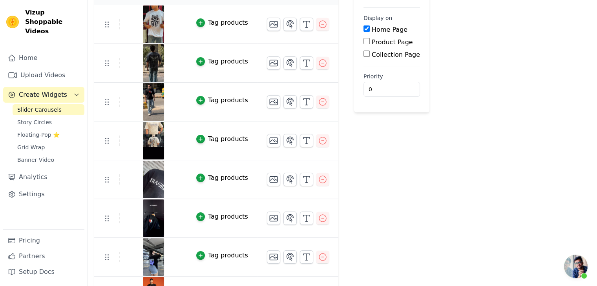
scroll to position [39, 0]
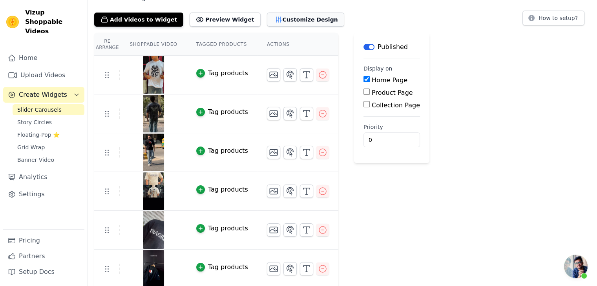
click at [267, 24] on button "Customize Design" at bounding box center [305, 20] width 77 height 14
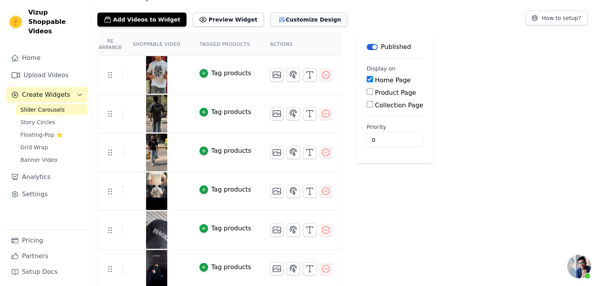
scroll to position [0, 0]
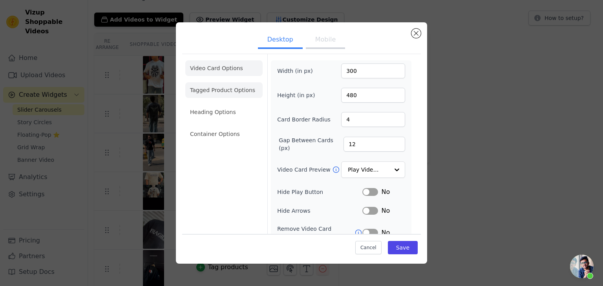
click at [215, 97] on li "Tagged Product Options" at bounding box center [223, 90] width 77 height 16
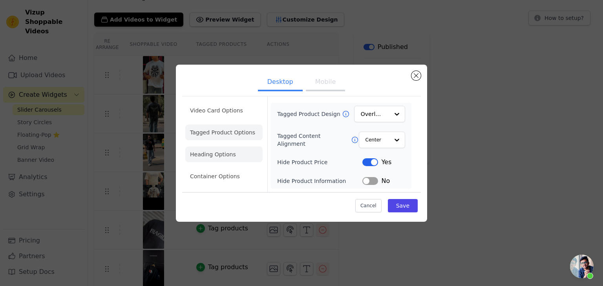
click at [216, 150] on li "Heading Options" at bounding box center [223, 155] width 77 height 16
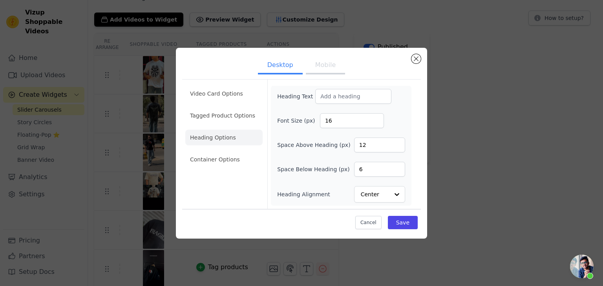
click at [214, 148] on ul "Video Card Options Tagged Product Options Heading Options Container Options" at bounding box center [223, 127] width 77 height 88
click at [225, 164] on li "Container Options" at bounding box center [223, 160] width 77 height 16
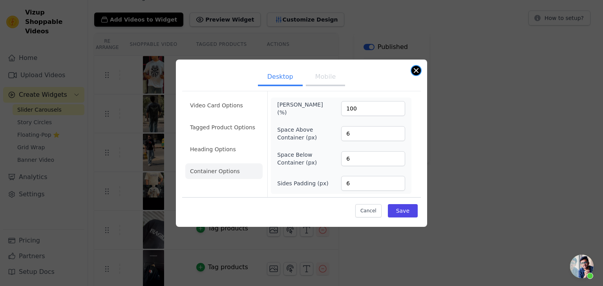
click at [418, 74] on button "Close modal" at bounding box center [415, 70] width 9 height 9
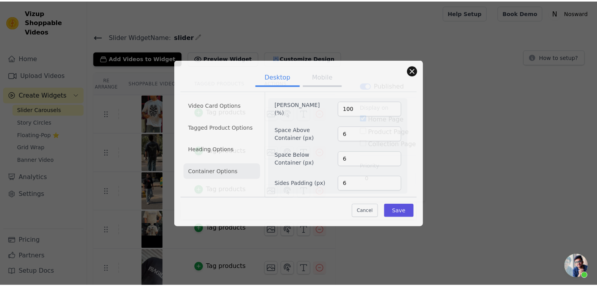
scroll to position [39, 0]
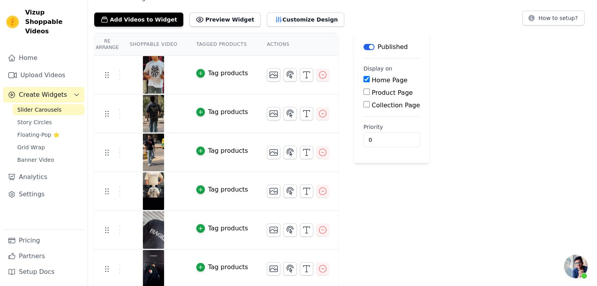
click at [465, 129] on div "Re Arrange Shoppable Video Tagged Products Actions Tag products Tag products Ta…" at bounding box center [342, 219] width 509 height 372
click at [583, 268] on span "Open chat" at bounding box center [576, 267] width 24 height 24
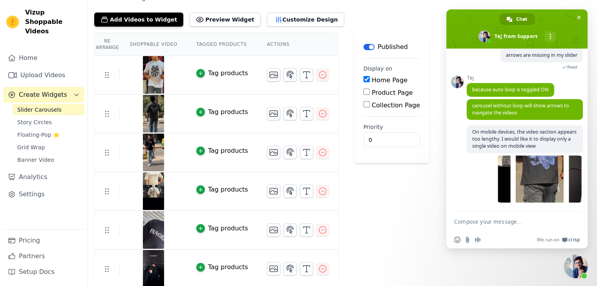
click at [410, 204] on div "Label Published Display on Home Page Product Page Collection Page Priority 0" at bounding box center [391, 219] width 75 height 372
click at [580, 270] on span "Close chat" at bounding box center [576, 267] width 24 height 24
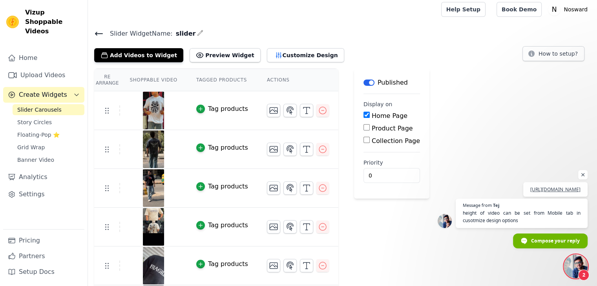
scroll to position [0, 0]
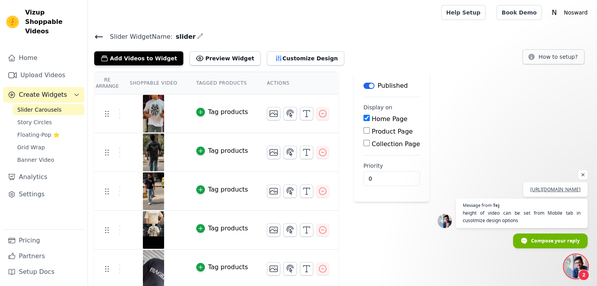
click at [578, 272] on span "Open chat" at bounding box center [576, 267] width 24 height 24
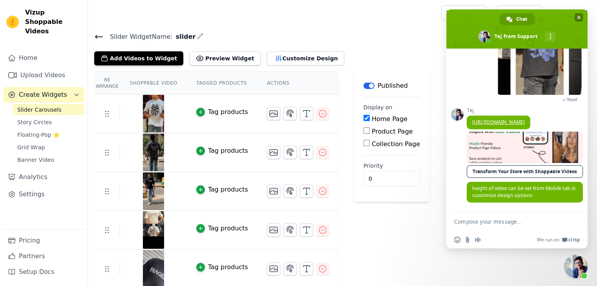
drag, startPoint x: 580, startPoint y: 16, endPoint x: 577, endPoint y: 25, distance: 9.0
click at [580, 16] on span "Close chat" at bounding box center [579, 18] width 4 height 4
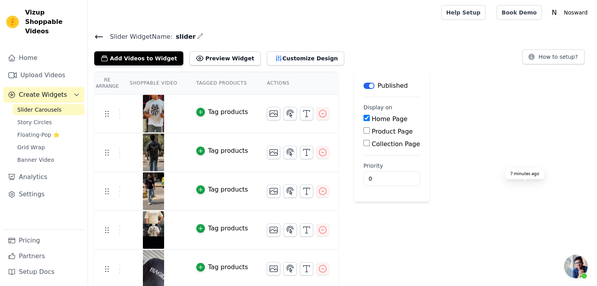
click at [483, 208] on div "Re Arrange Shoppable Video Tagged Products Actions Tag products Tag products Ta…" at bounding box center [342, 258] width 509 height 372
